Goal: Find specific page/section: Find specific page/section

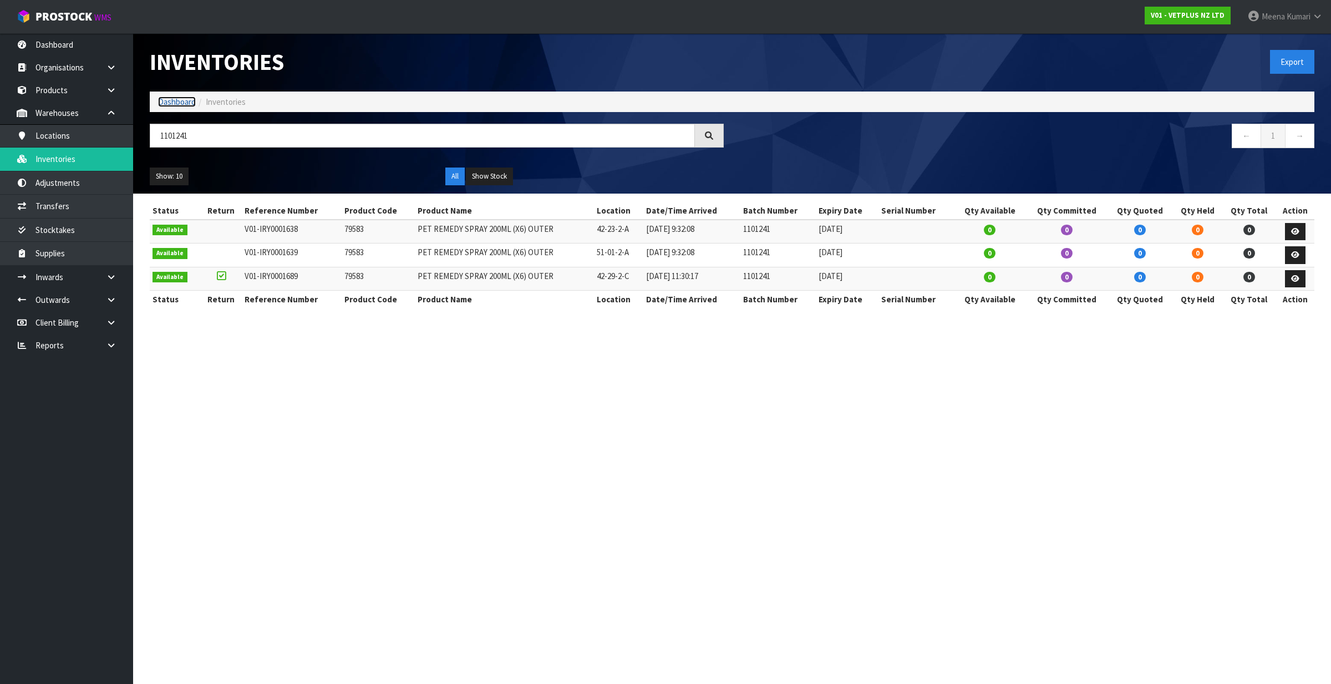
click at [169, 104] on link "Dashboard" at bounding box center [177, 101] width 38 height 11
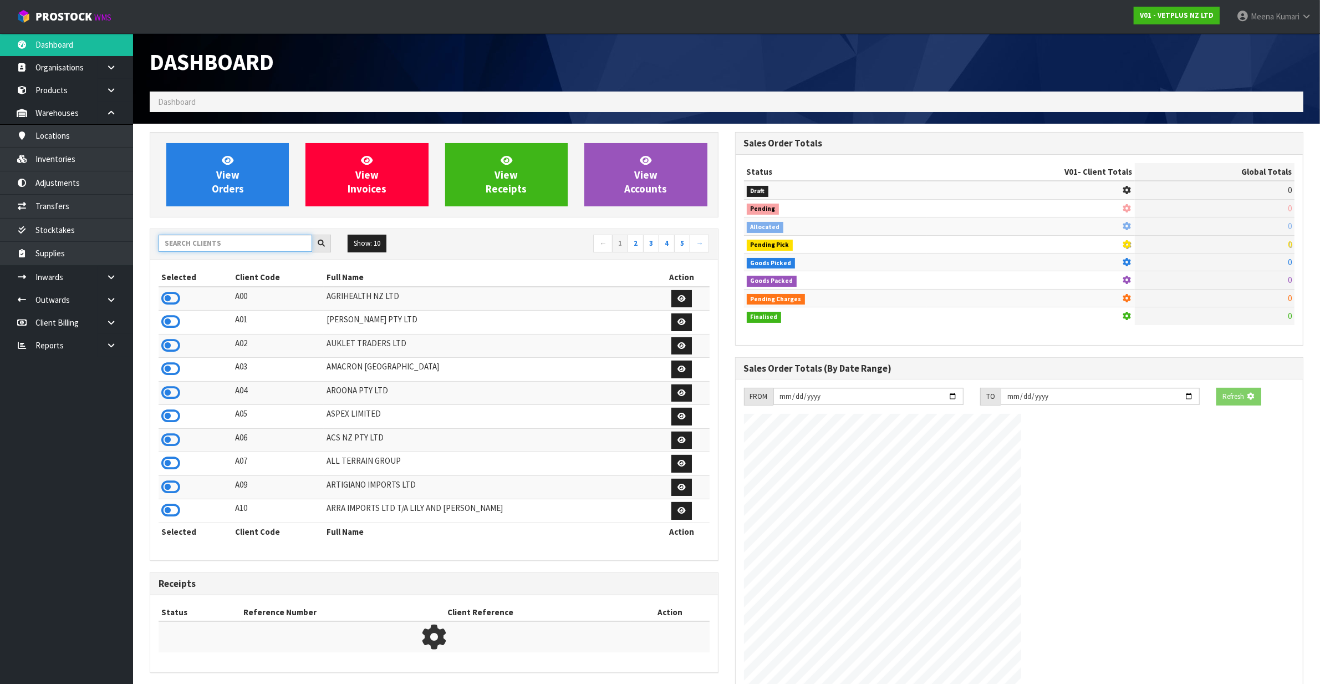
click at [238, 250] on input "text" at bounding box center [236, 243] width 154 height 17
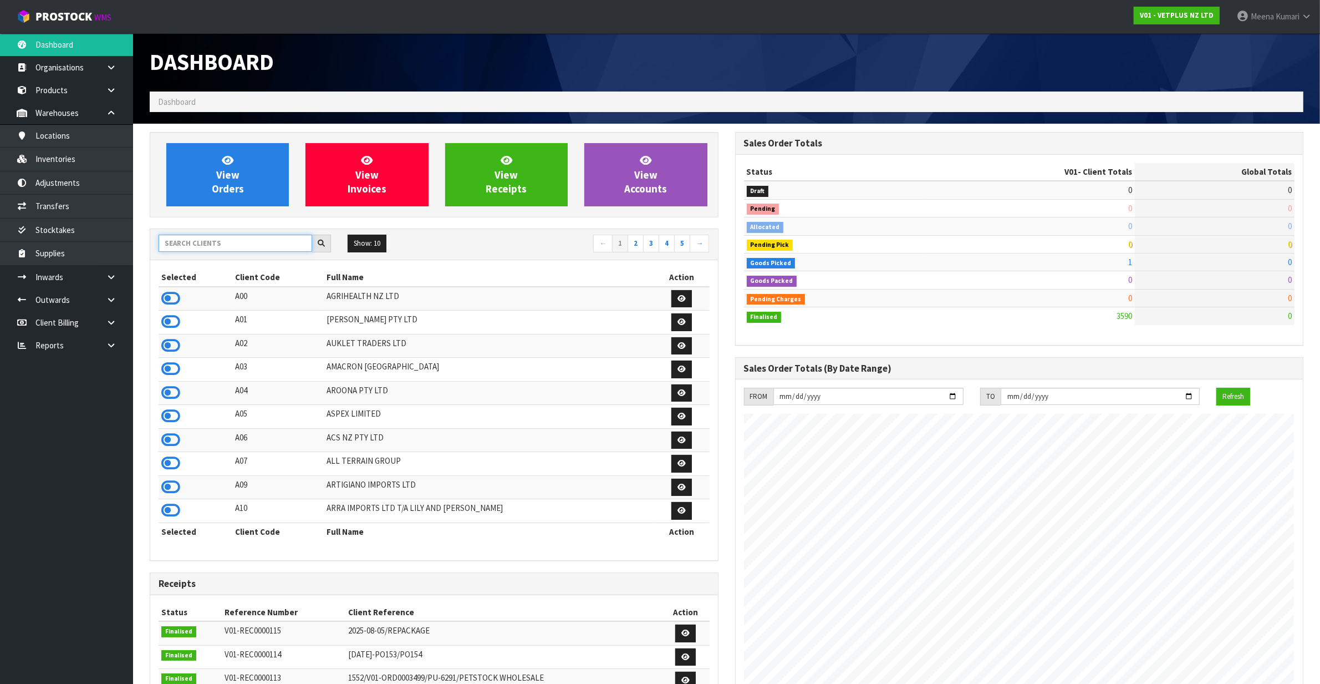
scroll to position [843, 585]
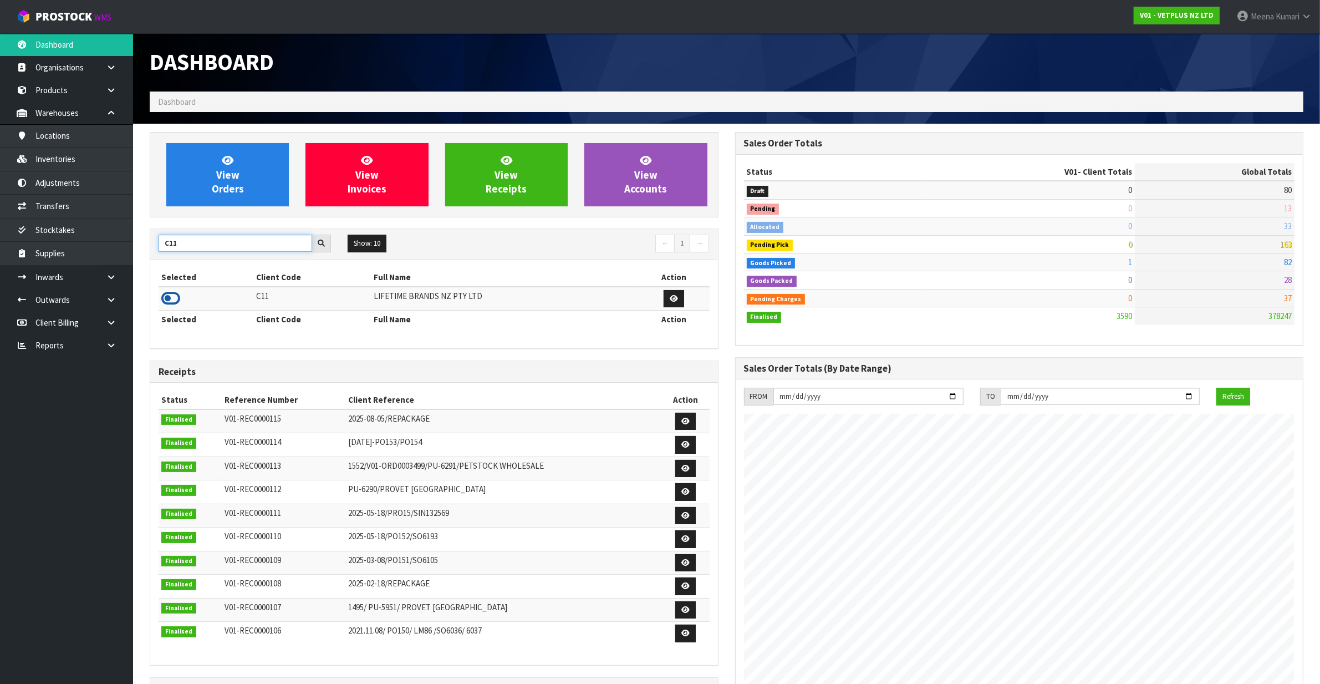
type input "C11"
click at [169, 298] on icon at bounding box center [170, 298] width 19 height 17
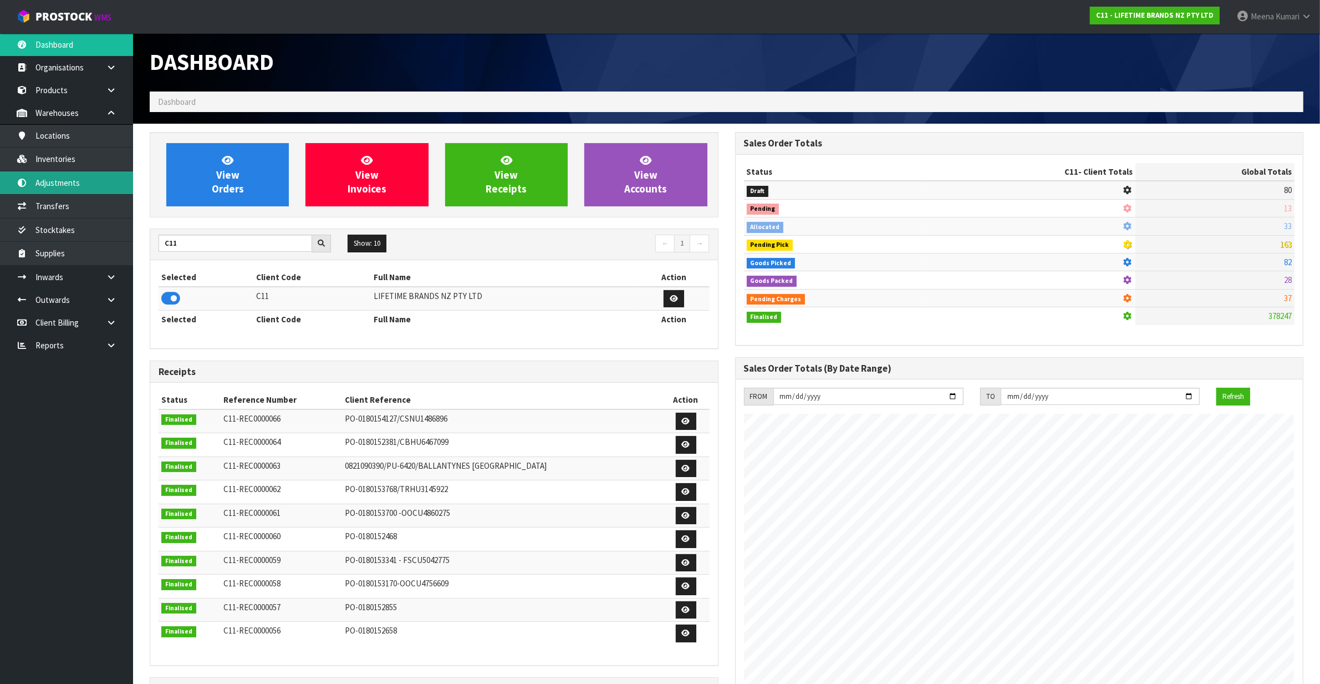
click at [114, 172] on link "Adjustments" at bounding box center [66, 182] width 133 height 23
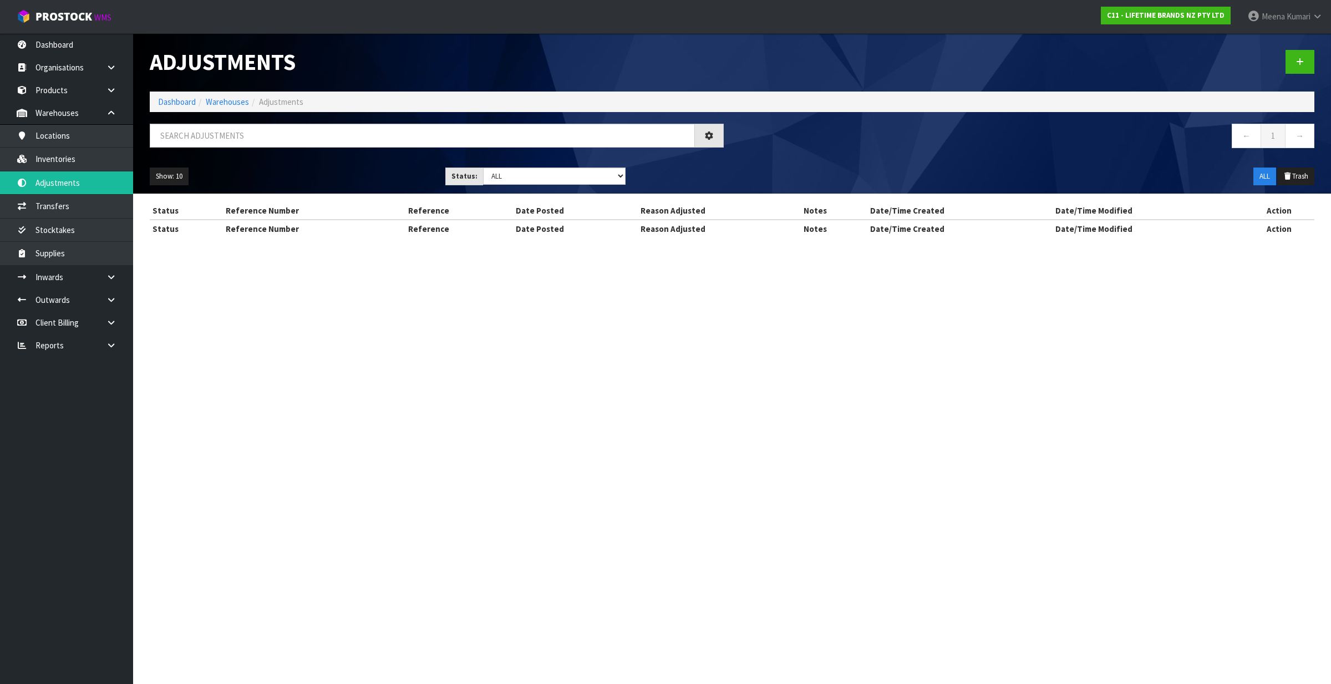
click at [85, 154] on div "Adjustments Dashboard Warehouses Adjustments ← 1 → Show: 10 5 10 25 50 Status: …" at bounding box center [665, 128] width 1331 height 257
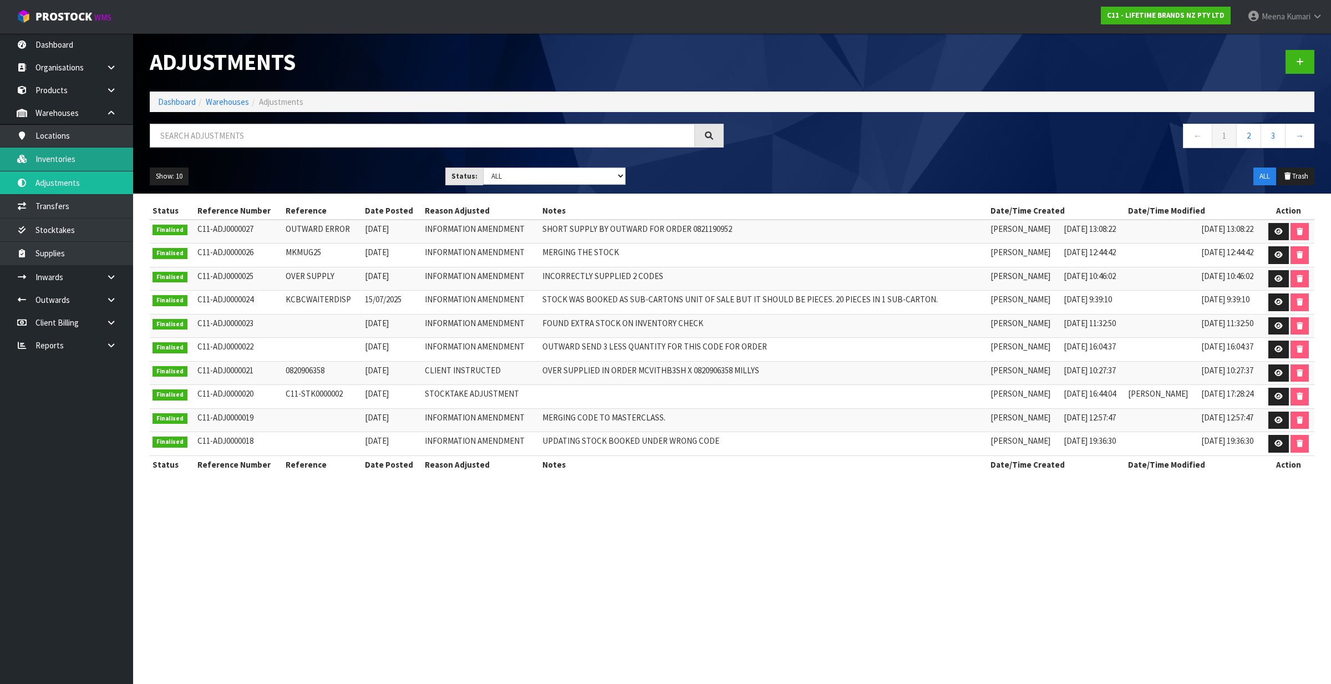
click at [78, 148] on link "Inventories" at bounding box center [66, 158] width 133 height 23
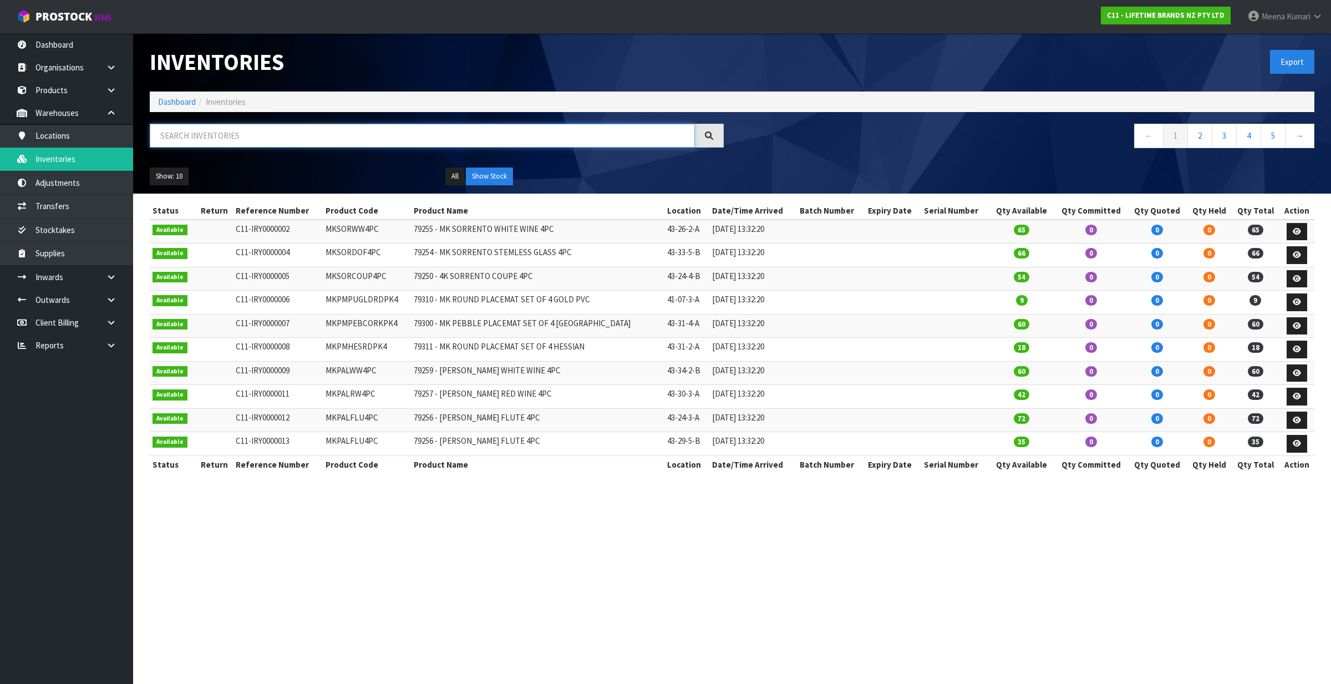
click at [308, 124] on input "text" at bounding box center [422, 136] width 545 height 24
paste input "KES060OHOBW"
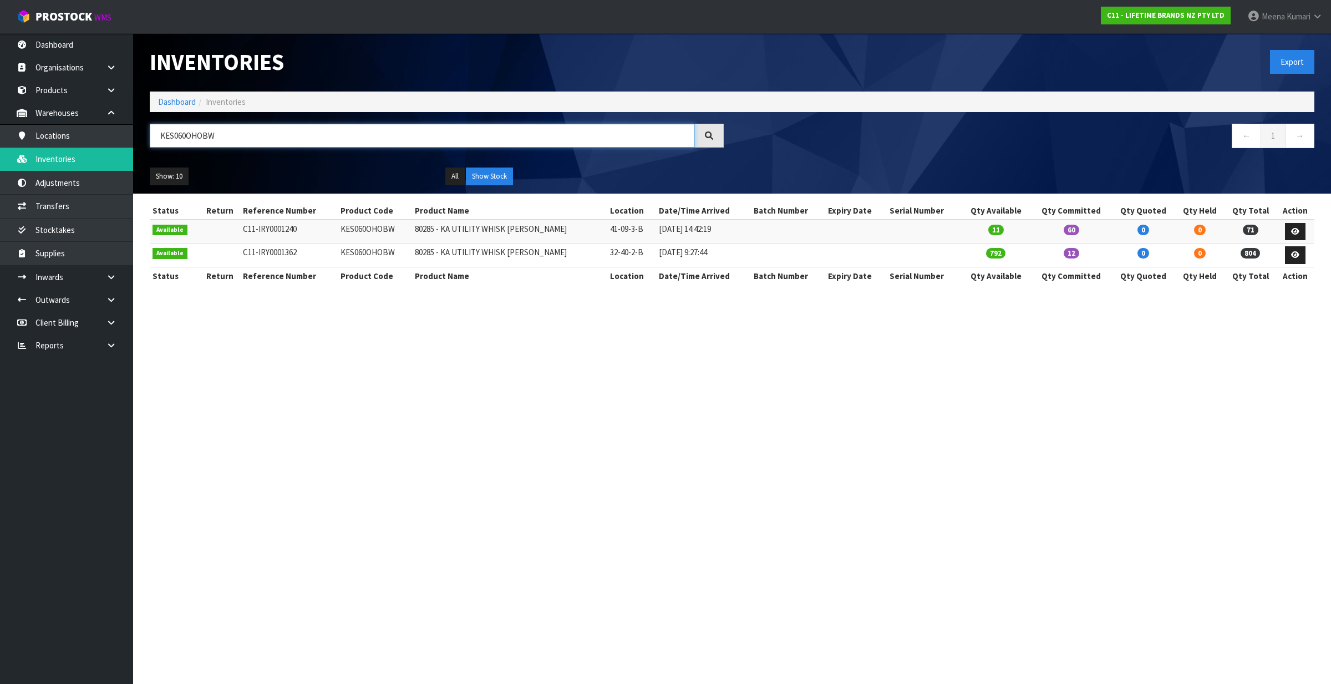
type input "KES060OHOBW"
